Goal: Task Accomplishment & Management: Manage account settings

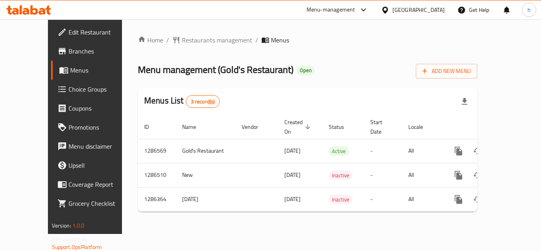
click at [69, 90] on span "Choice Groups" at bounding box center [100, 89] width 63 height 10
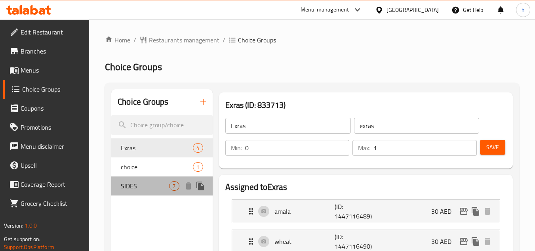
click at [141, 183] on span "SIDES" at bounding box center [145, 186] width 48 height 10
type input "SIDES"
type input "7"
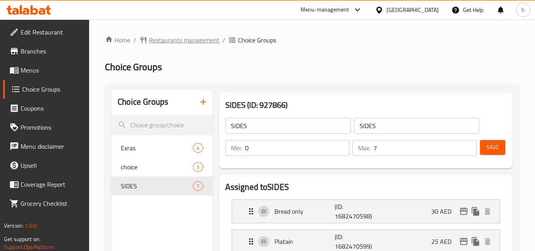
click at [183, 44] on span "Restaurants management" at bounding box center [184, 40] width 71 height 10
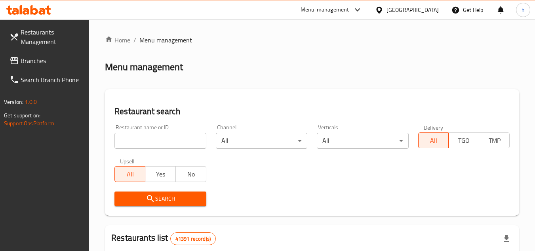
click at [55, 61] on span "Branches" at bounding box center [52, 61] width 63 height 10
